Goal: Task Accomplishment & Management: Manage account settings

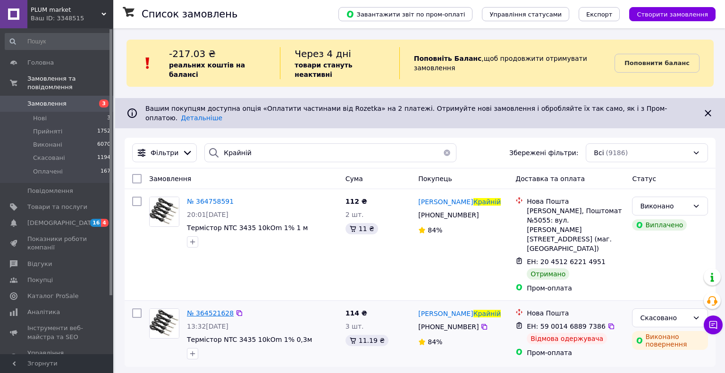
click at [217, 309] on span "№ 364521628" at bounding box center [210, 313] width 47 height 8
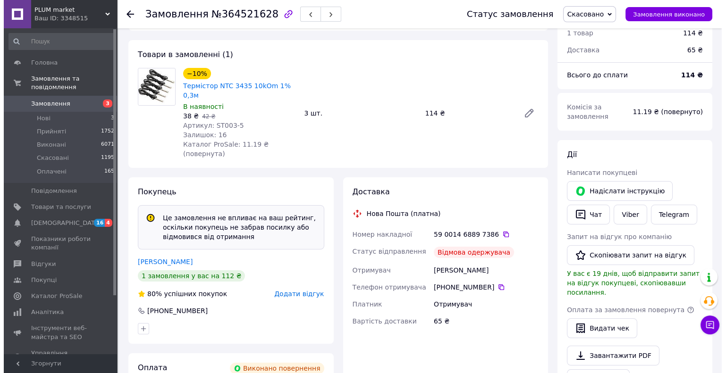
scroll to position [142, 0]
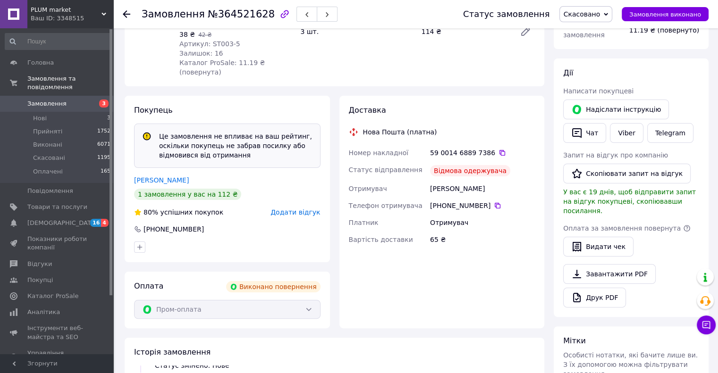
click at [309, 209] on span "Додати відгук" at bounding box center [295, 213] width 50 height 8
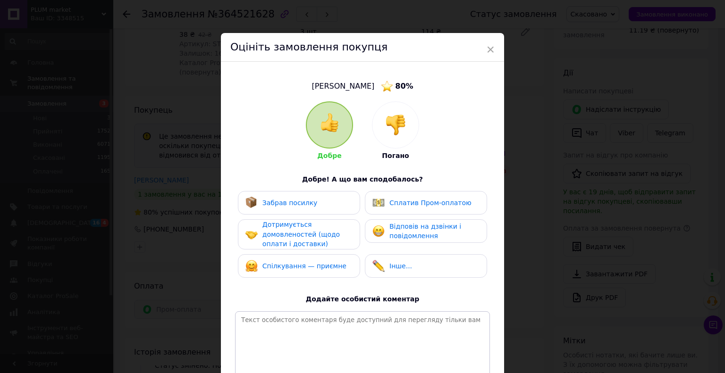
click at [400, 128] on img at bounding box center [395, 125] width 21 height 21
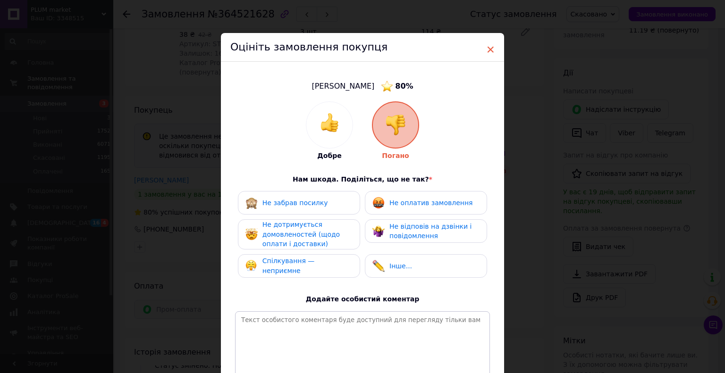
click at [492, 47] on span "×" at bounding box center [490, 50] width 8 height 16
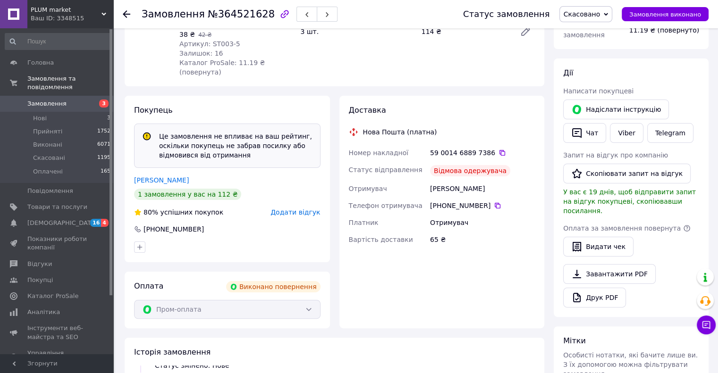
click at [304, 209] on span "Додати відгук" at bounding box center [295, 213] width 50 height 8
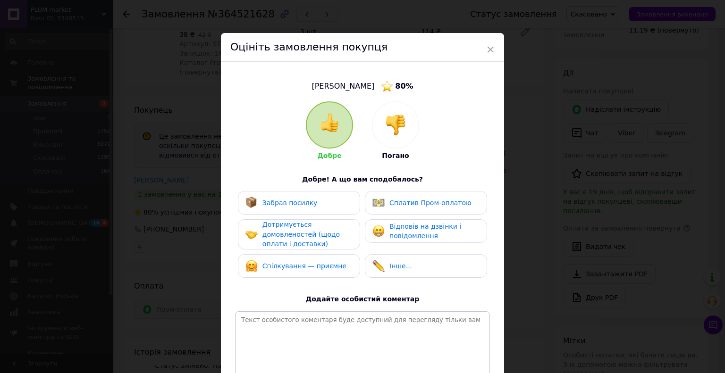
click at [401, 124] on img at bounding box center [395, 125] width 21 height 21
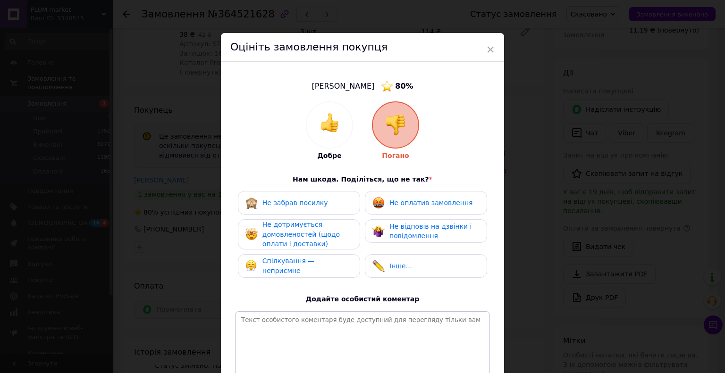
click at [302, 201] on span "Не забрав посилку" at bounding box center [295, 203] width 66 height 8
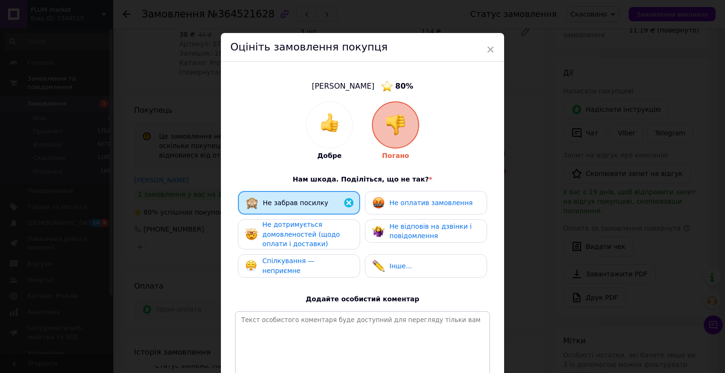
click at [409, 201] on span "Не оплатив замовлення" at bounding box center [430, 203] width 83 height 8
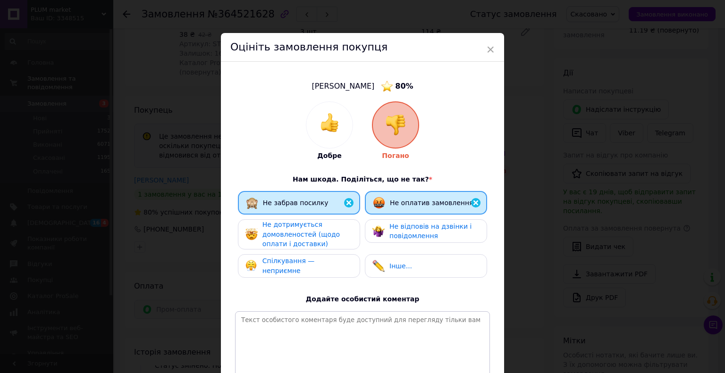
click at [311, 241] on span "Не дотримується домовленостей (щодо оплати і доставки)" at bounding box center [300, 234] width 77 height 27
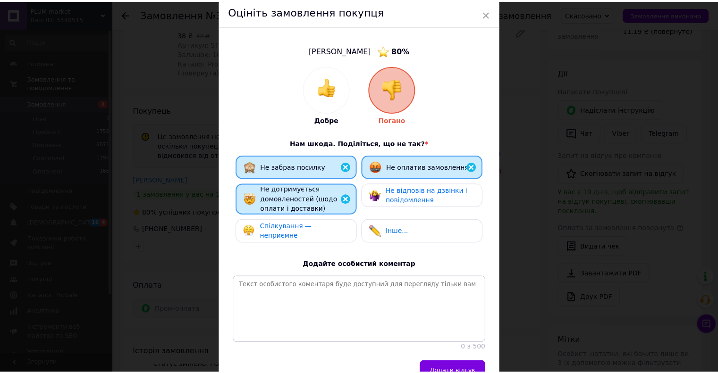
scroll to position [94, 0]
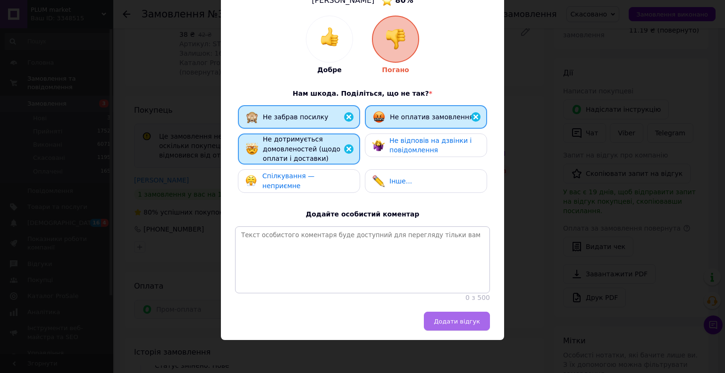
click at [447, 326] on button "Додати відгук" at bounding box center [457, 321] width 66 height 19
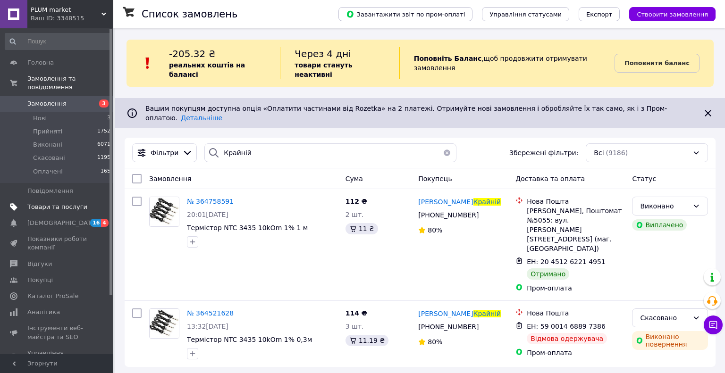
click at [41, 203] on span "Товари та послуги" at bounding box center [57, 207] width 60 height 8
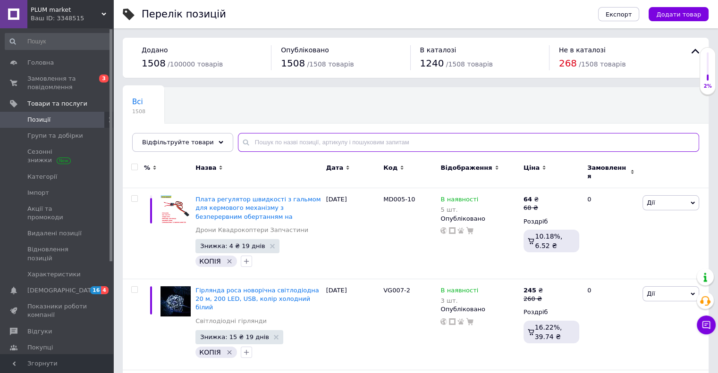
click at [269, 142] on input "text" at bounding box center [468, 142] width 461 height 19
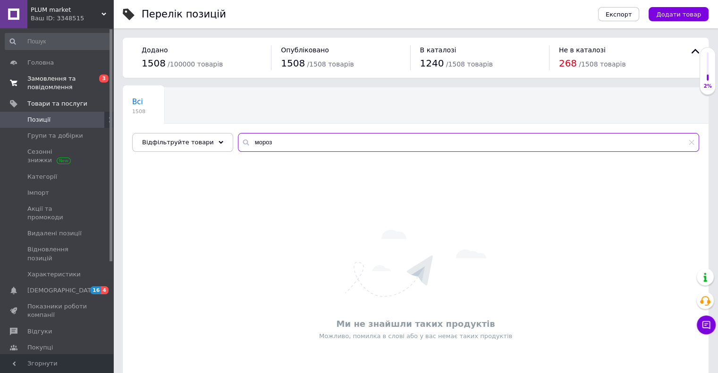
type input "мороз"
click at [62, 86] on span "Замовлення та повідомлення" at bounding box center [57, 83] width 60 height 17
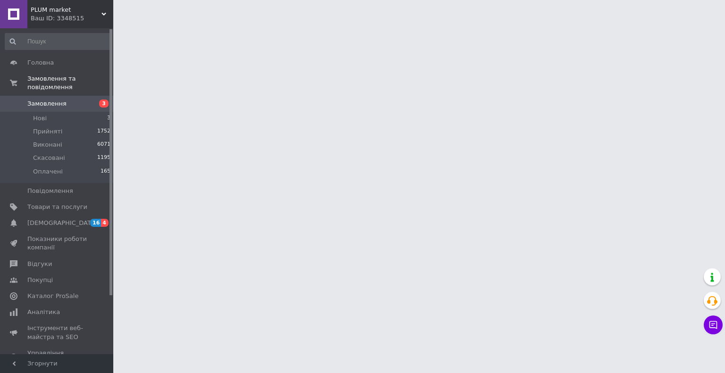
click at [59, 100] on span "Замовлення" at bounding box center [46, 104] width 39 height 8
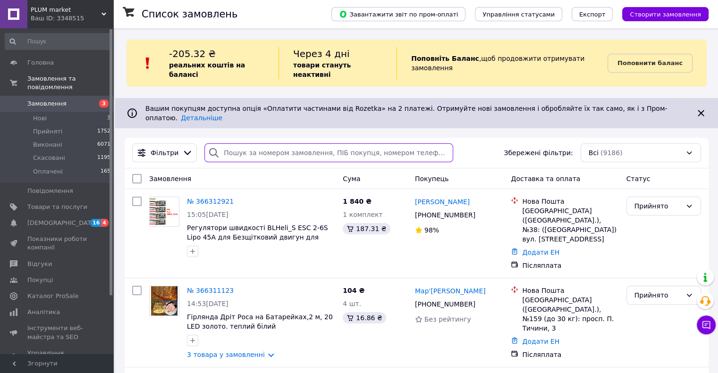
click at [224, 143] on input "search" at bounding box center [328, 152] width 249 height 19
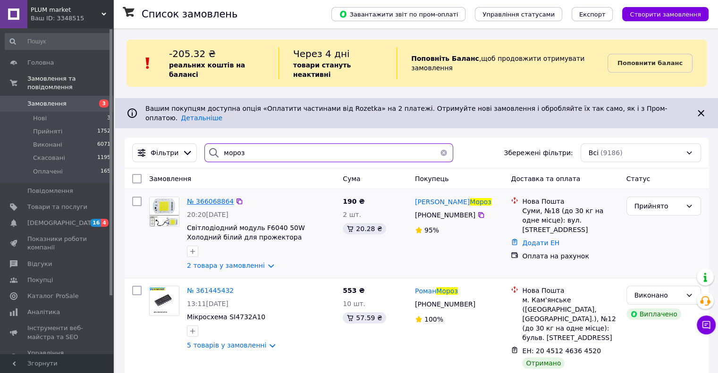
type input "мороз"
click at [687, 202] on icon at bounding box center [689, 206] width 8 height 8
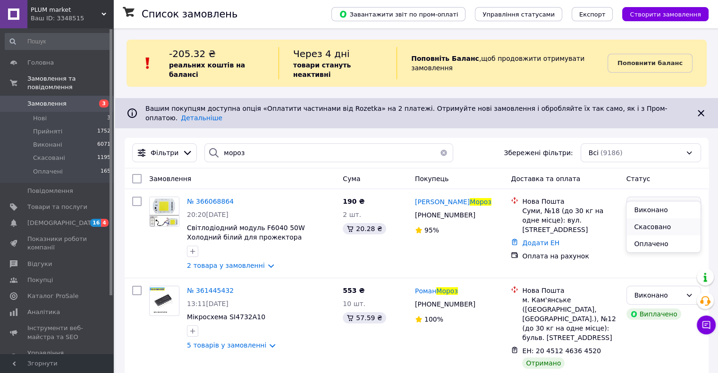
click at [645, 229] on li "Скасовано" at bounding box center [663, 226] width 74 height 17
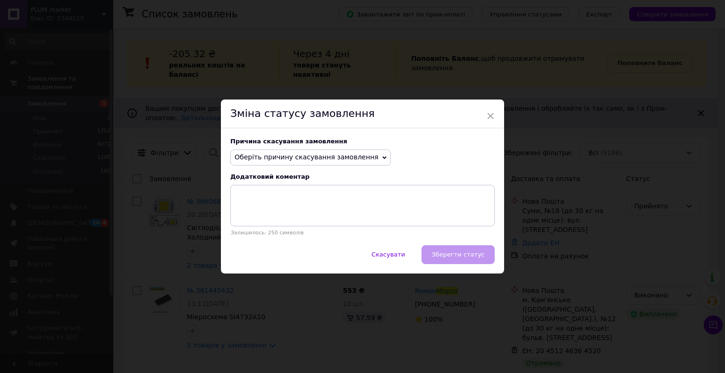
click at [361, 159] on span "Оберіть причину скасування замовлення" at bounding box center [310, 158] width 160 height 16
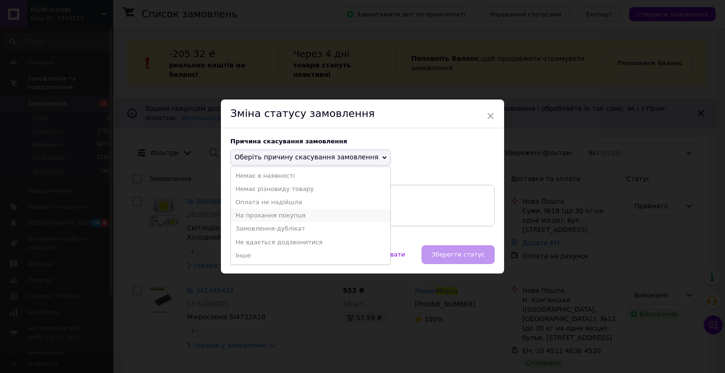
click at [262, 215] on li "На прохання покупця" at bounding box center [310, 215] width 159 height 13
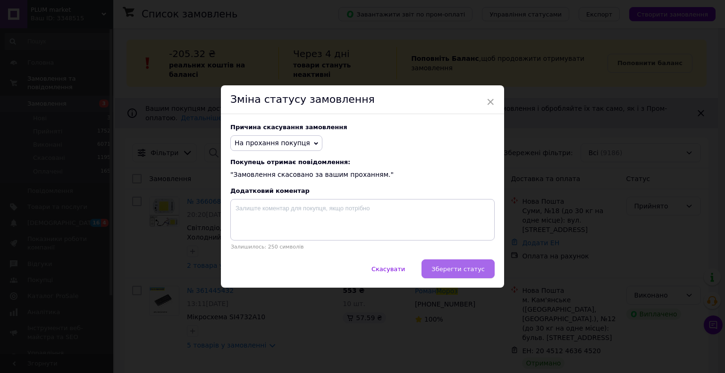
click at [459, 272] on span "Зберегти статус" at bounding box center [457, 269] width 53 height 7
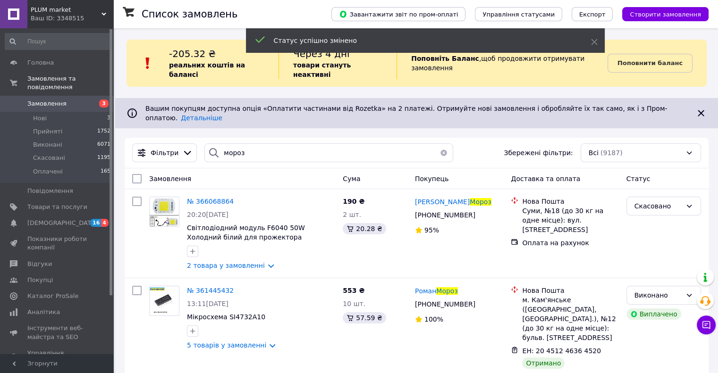
click at [42, 100] on span "Замовлення" at bounding box center [46, 104] width 39 height 8
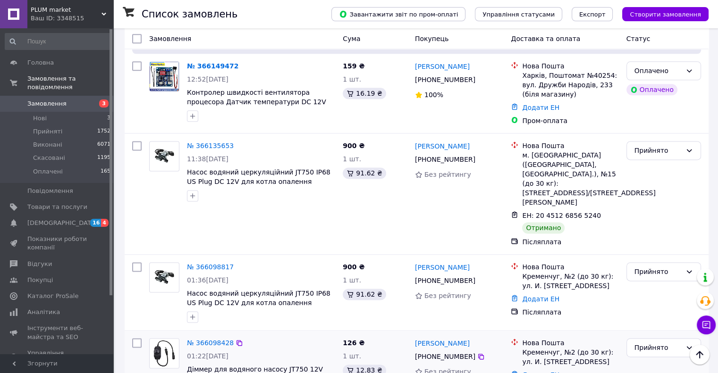
scroll to position [1274, 0]
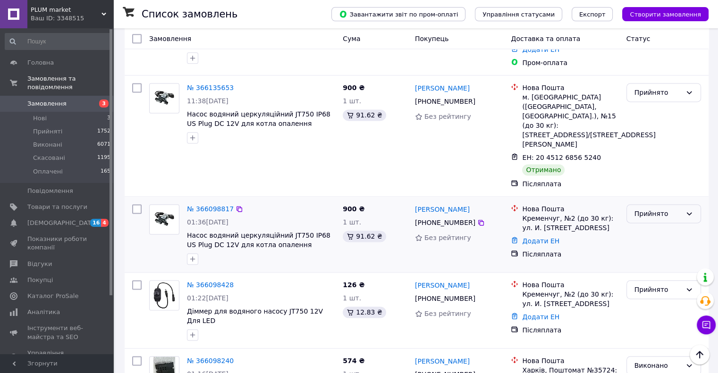
click at [663, 209] on div "Прийнято" at bounding box center [657, 214] width 47 height 10
click at [655, 162] on li "Скасовано" at bounding box center [663, 160] width 74 height 17
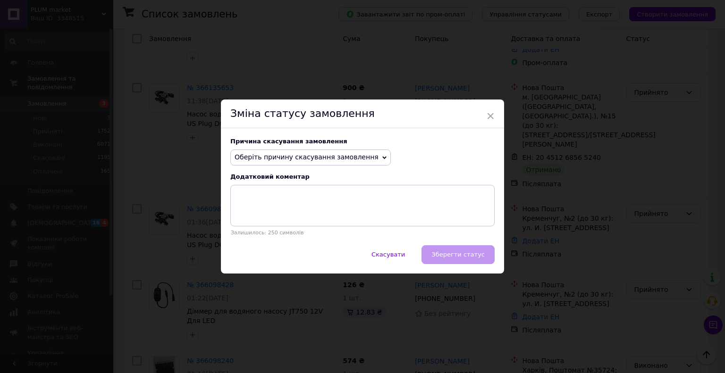
click at [270, 156] on span "Оберіть причину скасування замовлення" at bounding box center [306, 157] width 144 height 8
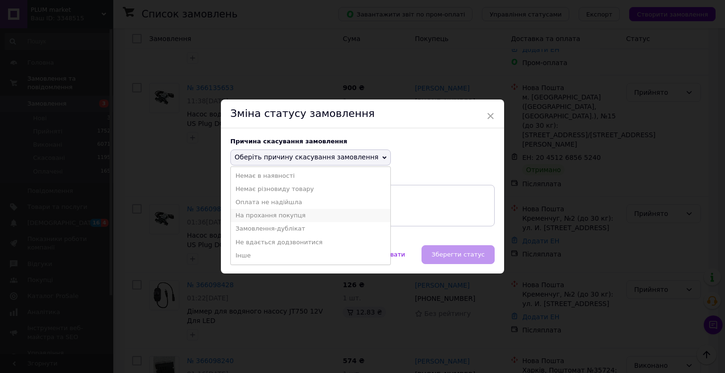
click at [281, 217] on li "На прохання покупця" at bounding box center [310, 215] width 159 height 13
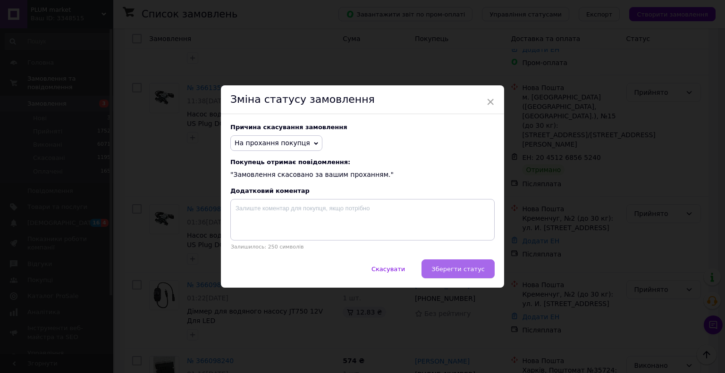
click at [466, 269] on span "Зберегти статус" at bounding box center [457, 269] width 53 height 7
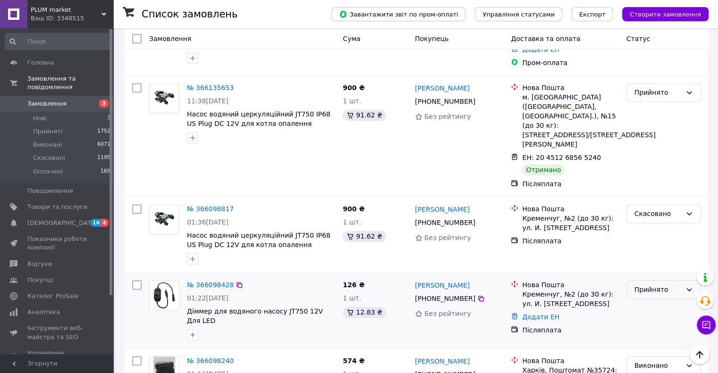
click at [691, 286] on icon at bounding box center [689, 290] width 8 height 8
click at [661, 239] on li "Скасовано" at bounding box center [663, 236] width 74 height 17
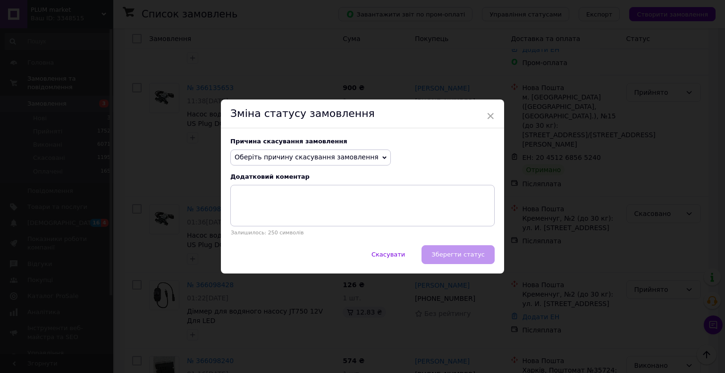
click at [359, 157] on span "Оберіть причину скасування замовлення" at bounding box center [310, 158] width 160 height 16
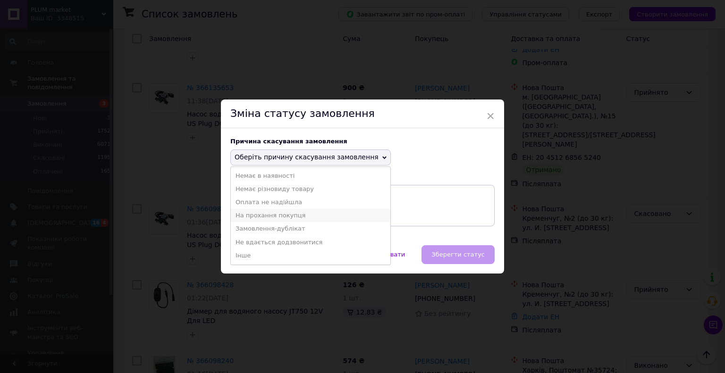
click at [285, 216] on li "На прохання покупця" at bounding box center [310, 215] width 159 height 13
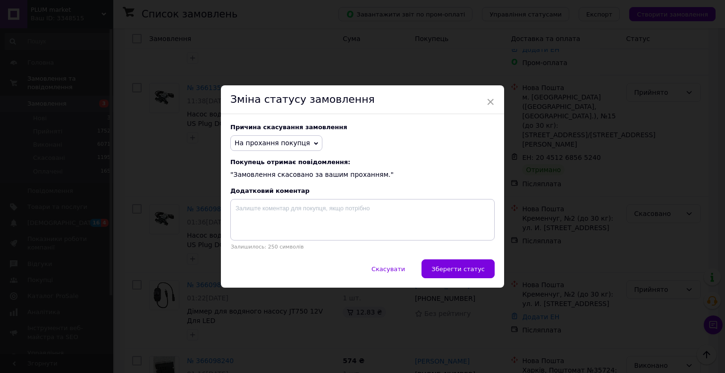
click at [471, 269] on span "Зберегти статус" at bounding box center [457, 269] width 53 height 7
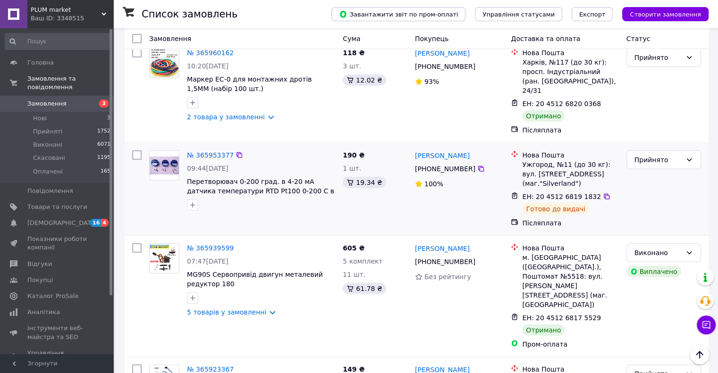
scroll to position [2831, 0]
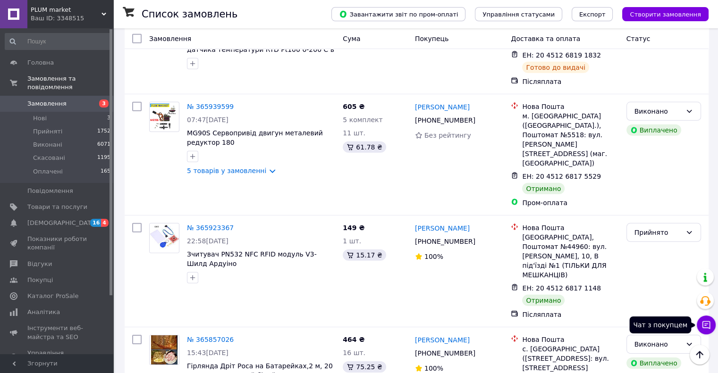
click at [708, 330] on icon at bounding box center [705, 324] width 9 height 9
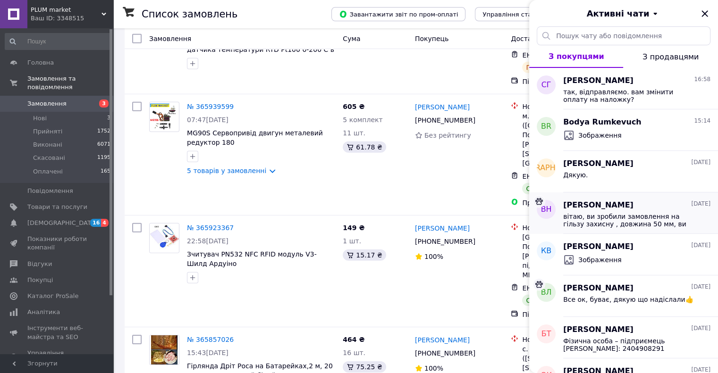
click at [626, 220] on span "вітаю, ви зробили замовлення на гільзу захисну , довжина 50 мм, ви підтвержуєте…" at bounding box center [630, 220] width 134 height 15
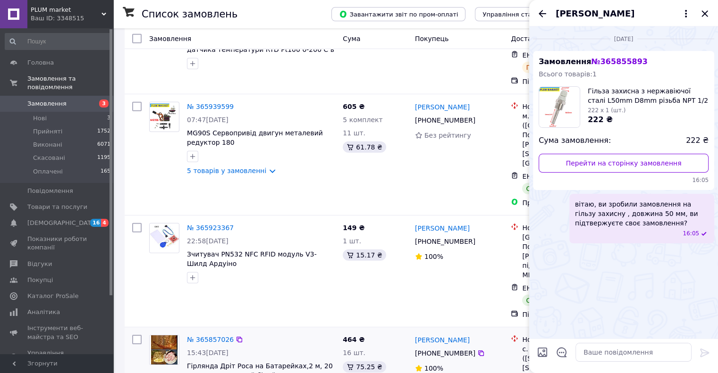
click at [706, 16] on icon "Закрити" at bounding box center [704, 13] width 6 height 6
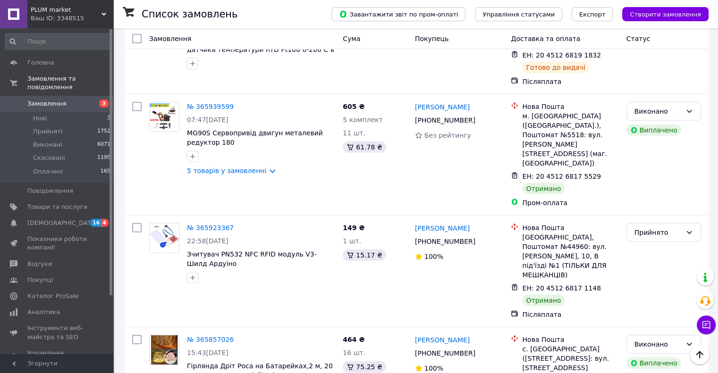
click at [652, 219] on li "Скасовано" at bounding box center [663, 216] width 74 height 17
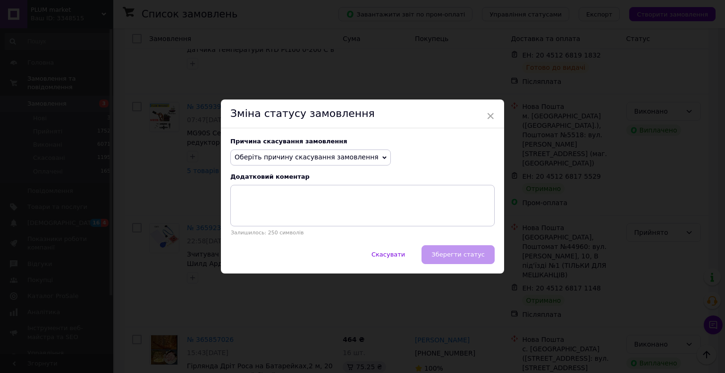
click at [353, 158] on span "Оберіть причину скасування замовлення" at bounding box center [306, 157] width 144 height 8
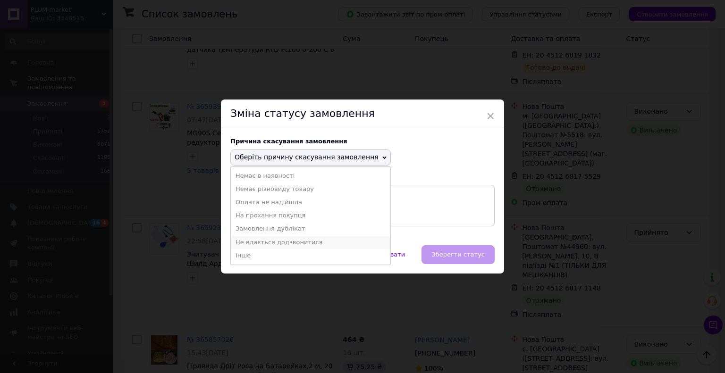
click at [272, 242] on li "Не вдається додзвонитися" at bounding box center [310, 242] width 159 height 13
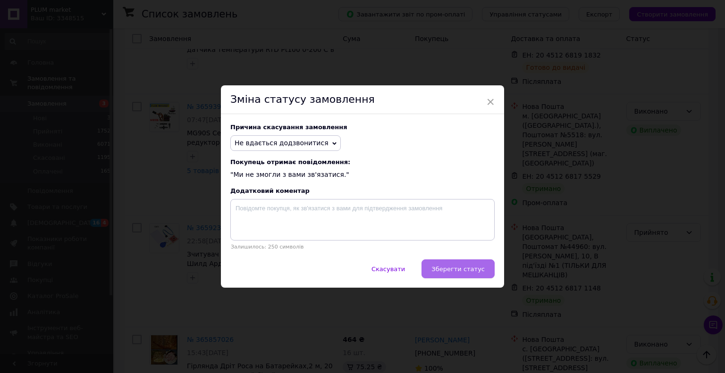
click at [485, 273] on button "Зберегти статус" at bounding box center [457, 268] width 73 height 19
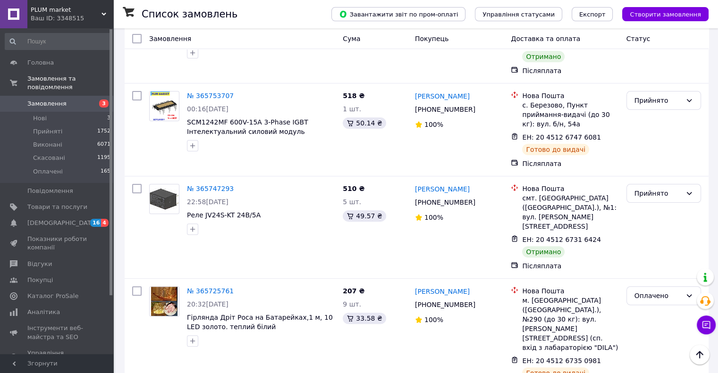
scroll to position [3821, 0]
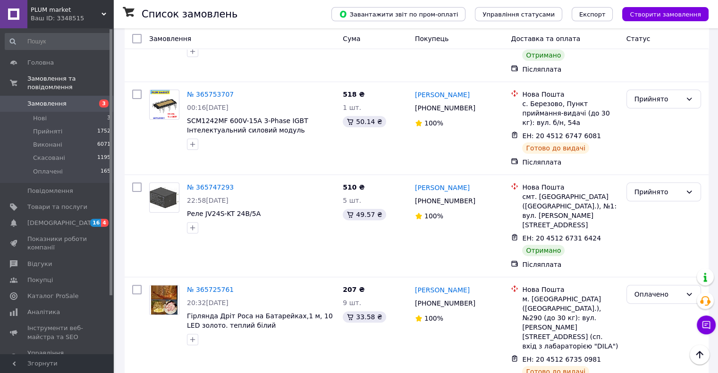
click at [651, 214] on li "Скасовано" at bounding box center [663, 211] width 74 height 17
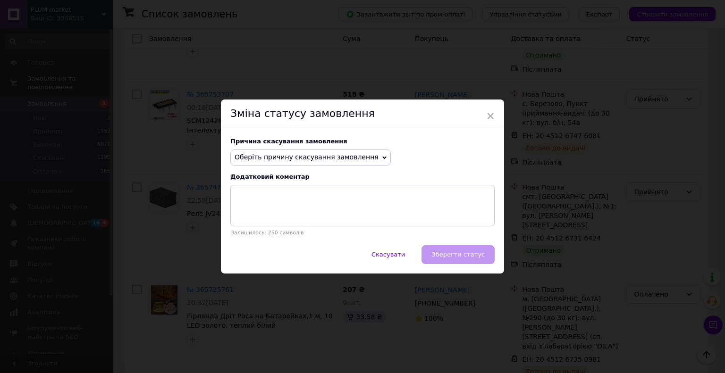
click at [382, 156] on icon at bounding box center [384, 158] width 4 height 4
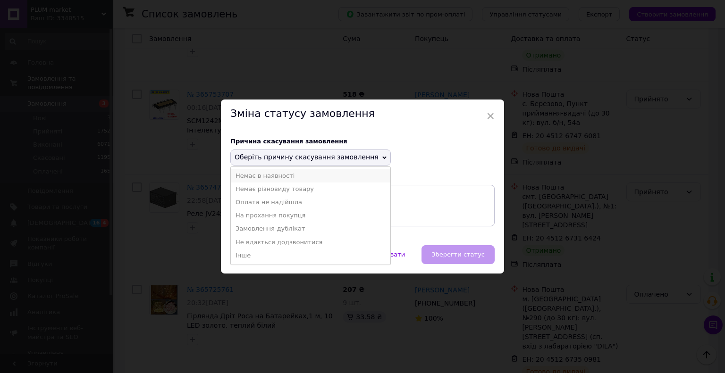
click at [274, 177] on li "Немає в наявності" at bounding box center [310, 175] width 159 height 13
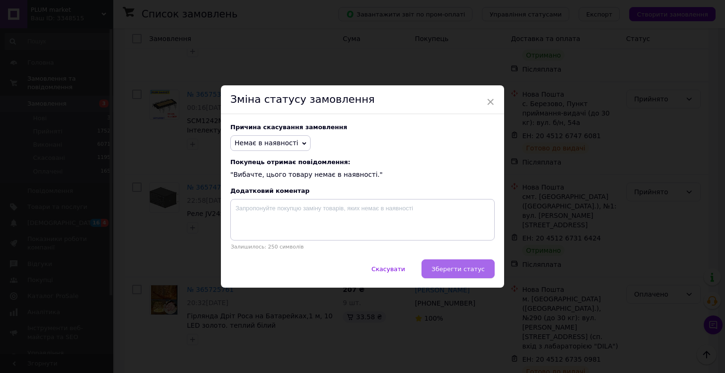
click at [455, 270] on span "Зберегти статус" at bounding box center [457, 269] width 53 height 7
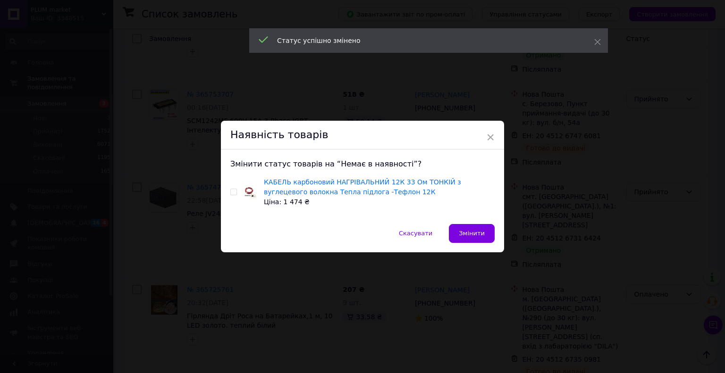
click at [231, 195] on input "checkbox" at bounding box center [233, 192] width 6 height 6
checkbox input "true"
click at [457, 238] on button "Змінити" at bounding box center [472, 233] width 46 height 19
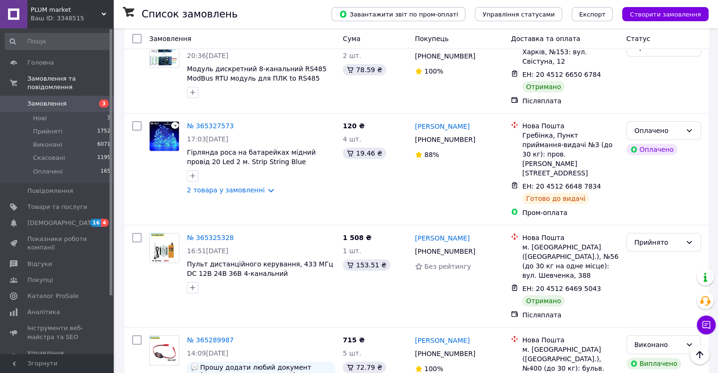
scroll to position [6747, 0]
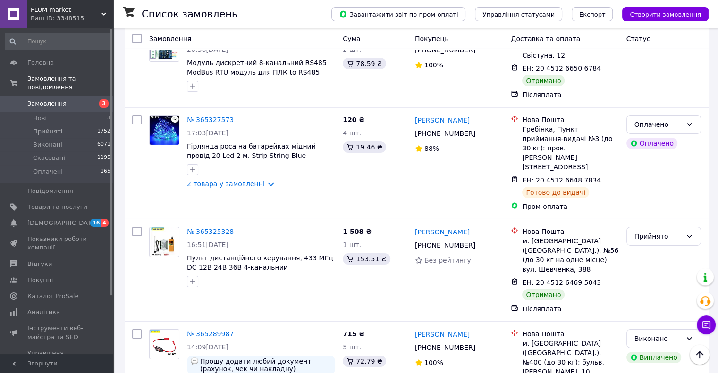
click at [647, 237] on li "Скасовано" at bounding box center [663, 236] width 74 height 17
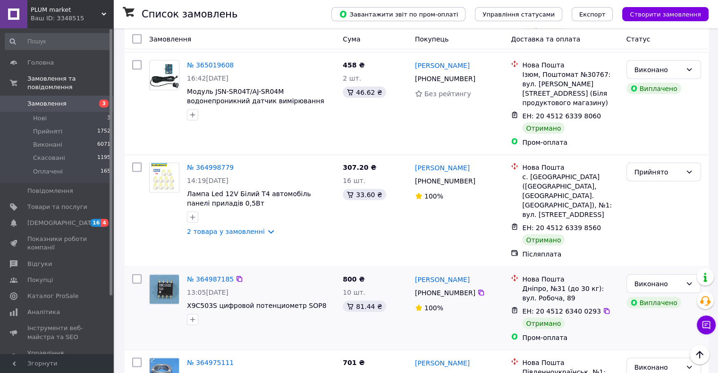
scroll to position [8966, 0]
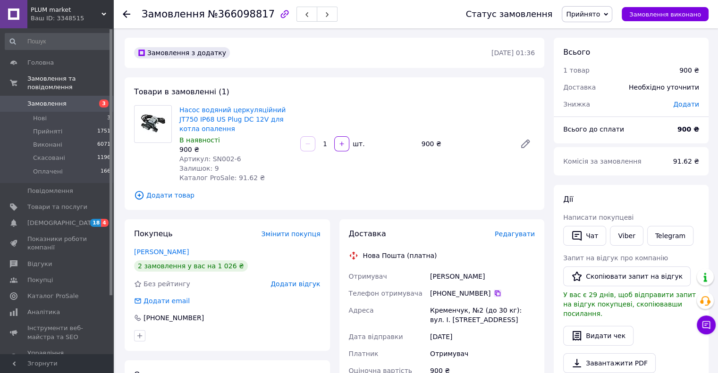
click at [493, 293] on icon at bounding box center [497, 294] width 8 height 8
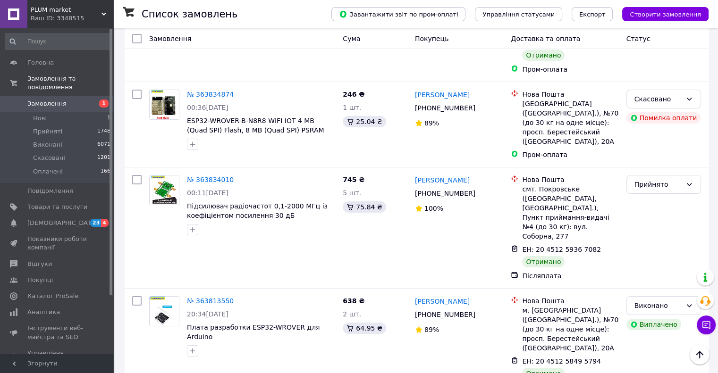
scroll to position [7171, 0]
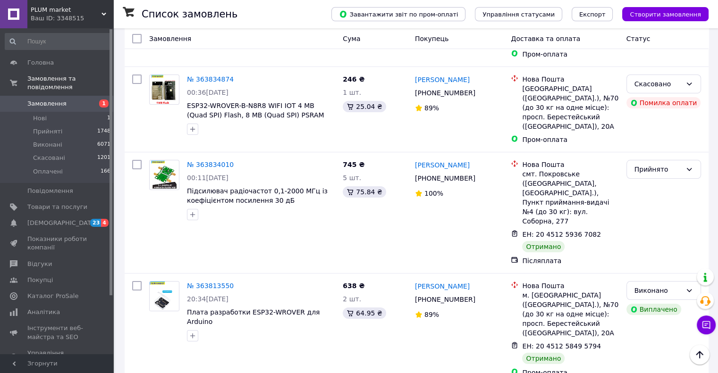
drag, startPoint x: 206, startPoint y: 129, endPoint x: 661, endPoint y: 130, distance: 454.8
click at [655, 171] on li "Скасовано" at bounding box center [663, 170] width 74 height 17
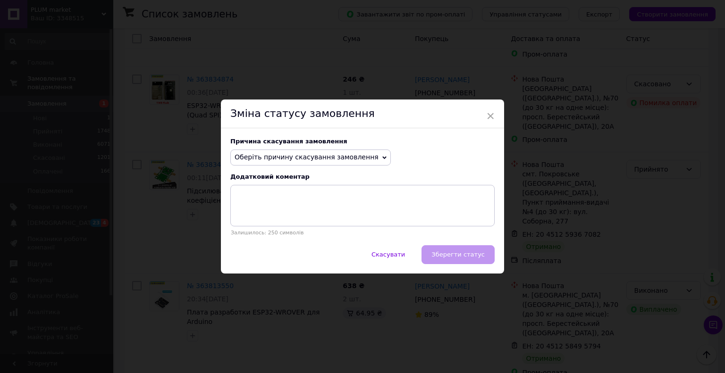
click at [345, 159] on span "Оберіть причину скасування замовлення" at bounding box center [306, 157] width 144 height 8
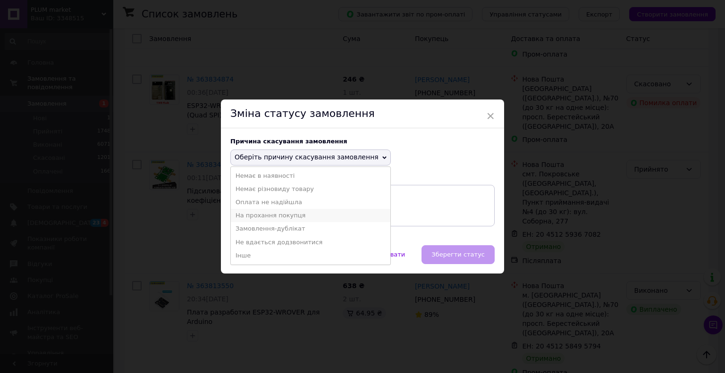
click at [273, 217] on li "На прохання покупця" at bounding box center [310, 215] width 159 height 13
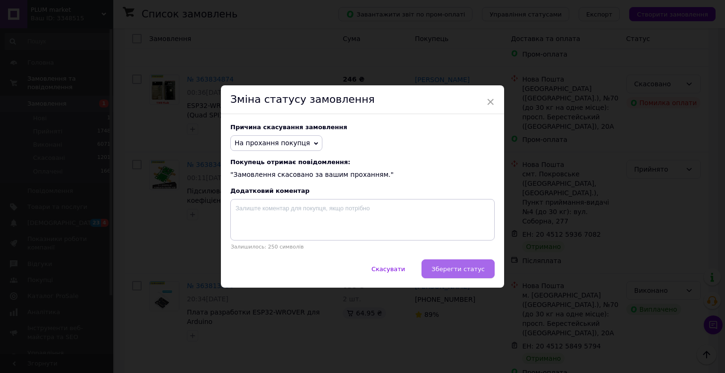
click at [471, 273] on span "Зберегти статус" at bounding box center [457, 269] width 53 height 7
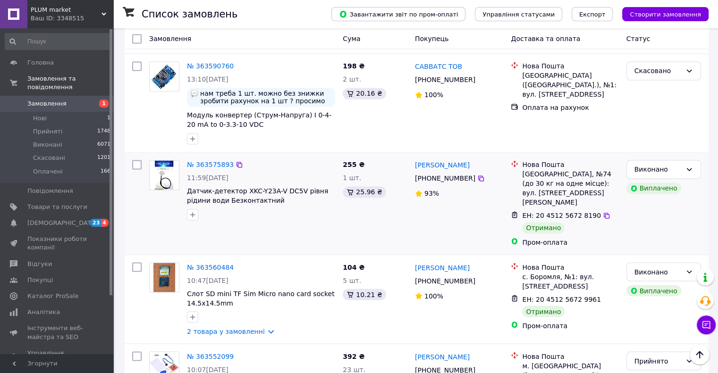
scroll to position [8779, 0]
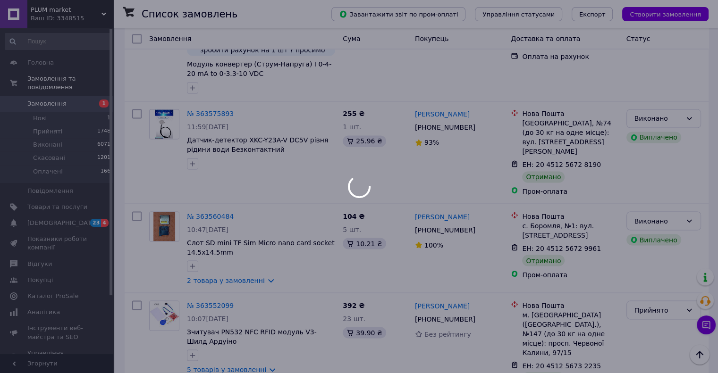
click at [230, 360] on div at bounding box center [359, 186] width 718 height 373
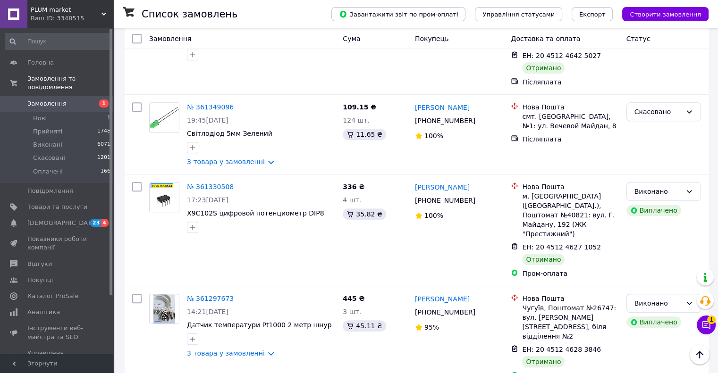
scroll to position [4105, 0]
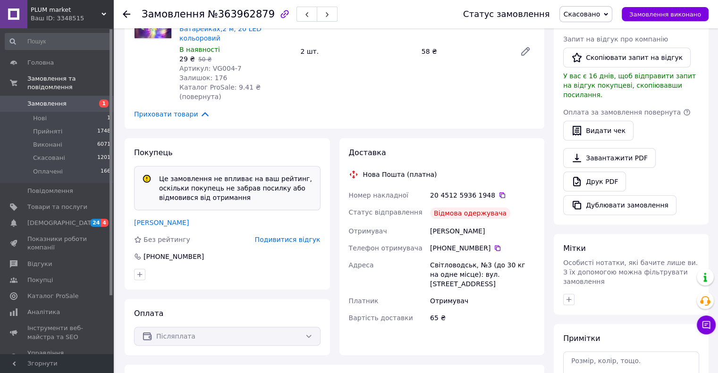
scroll to position [236, 0]
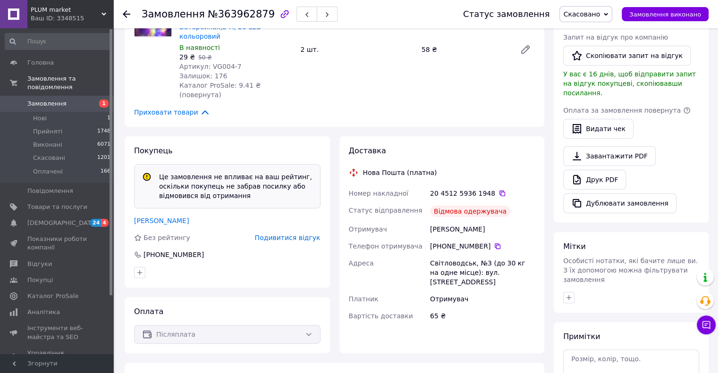
click at [302, 234] on span "Подивитися відгук" at bounding box center [288, 238] width 66 height 8
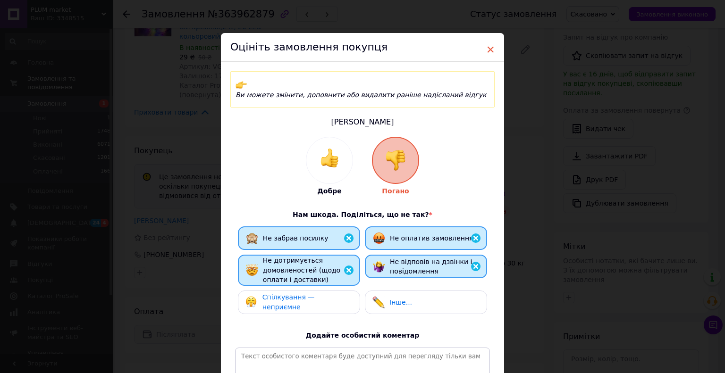
click at [486, 50] on span "×" at bounding box center [490, 50] width 8 height 16
